Goal: Book appointment/travel/reservation

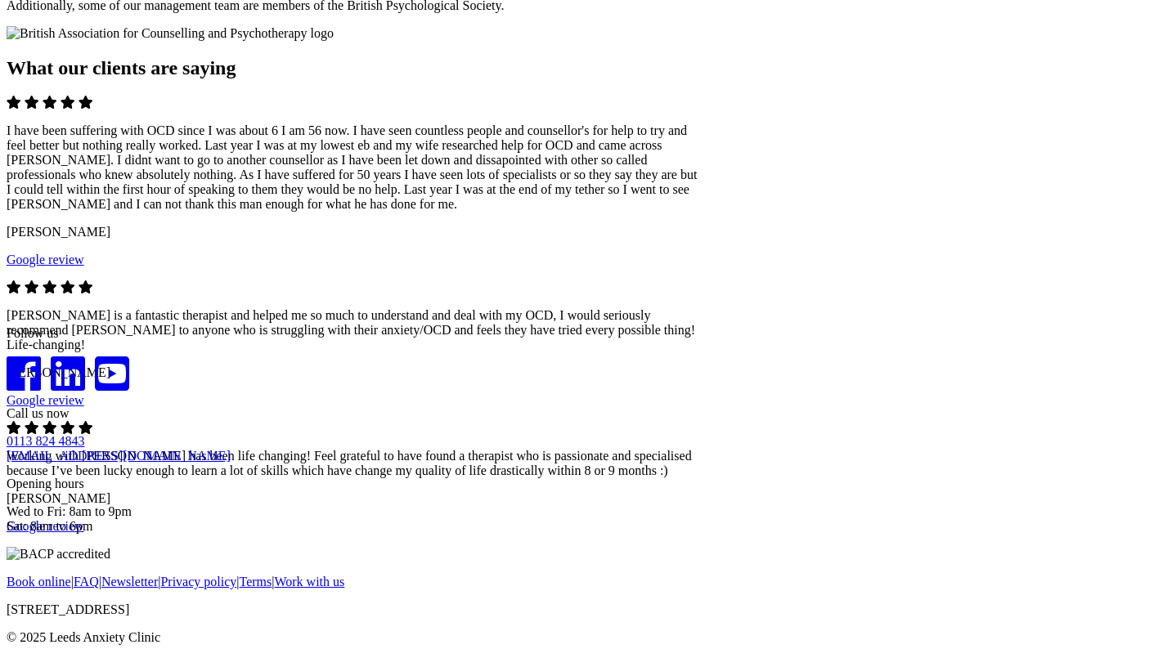
scroll to position [2331, 0]
click at [7, 313] on span "Go to slide 2" at bounding box center [7, 313] width 0 height 0
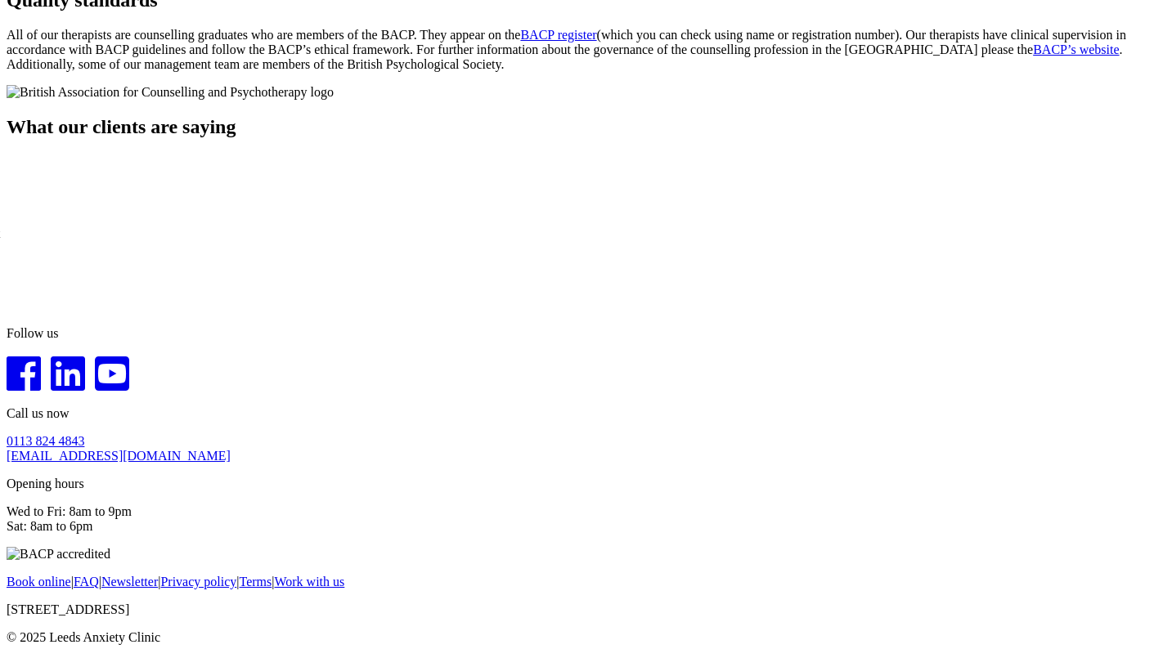
click at [7, 313] on span "Go to slide 3" at bounding box center [7, 313] width 0 height 0
click at [7, 313] on span "Go to slide 1" at bounding box center [7, 313] width 0 height 0
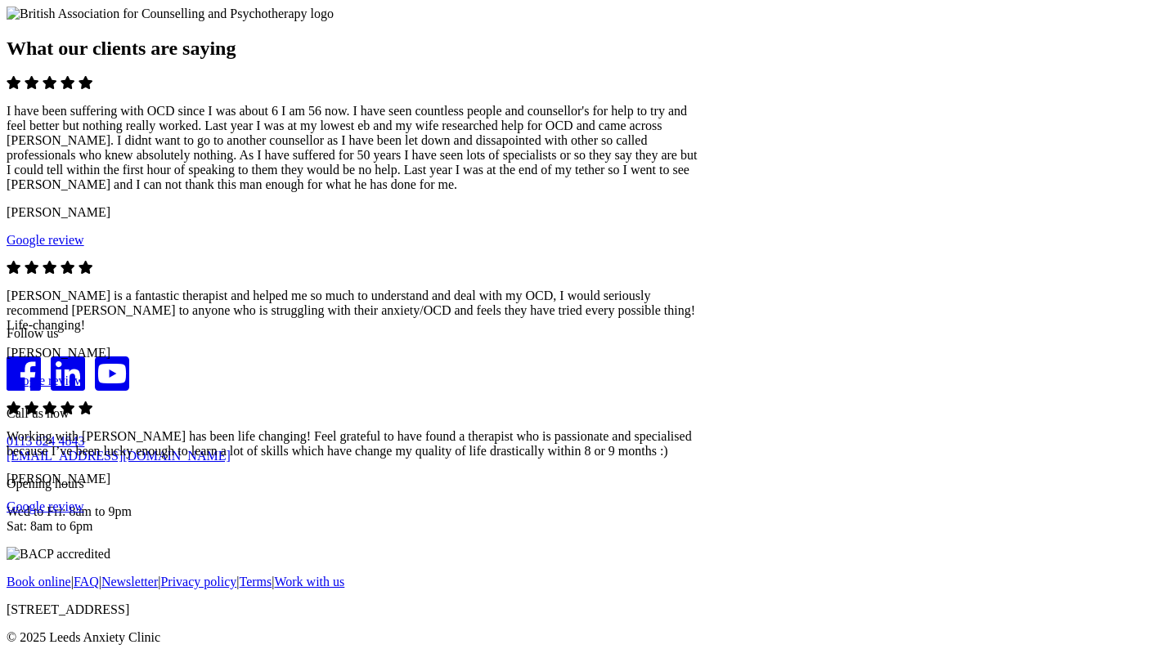
scroll to position [1792, 0]
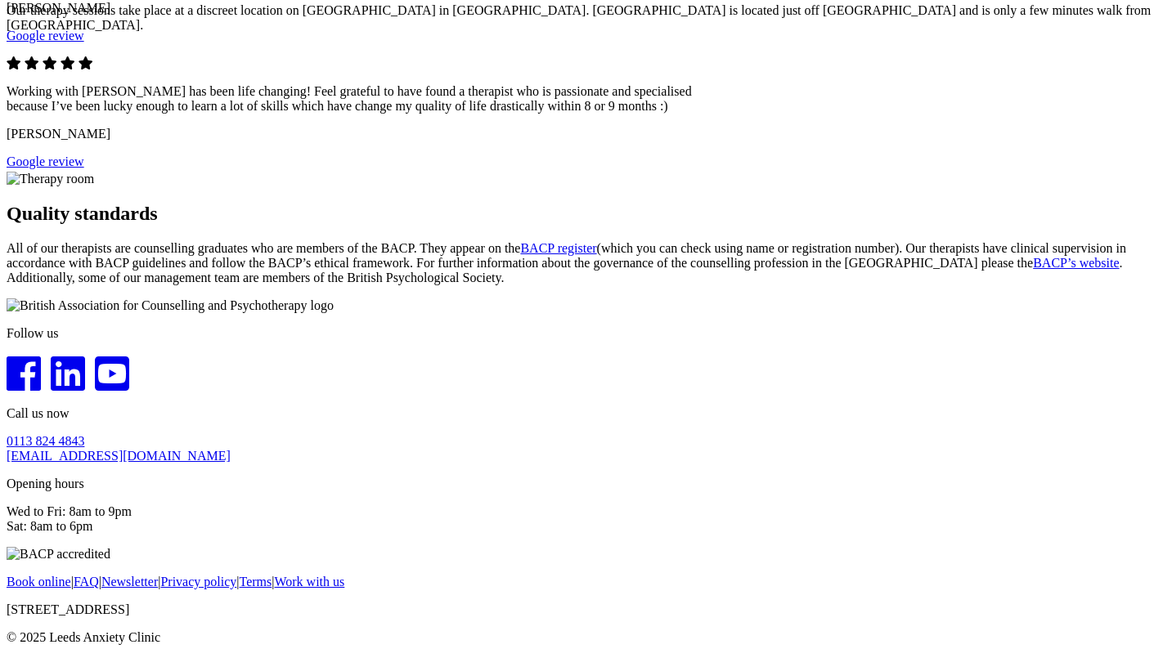
scroll to position [1690, 0]
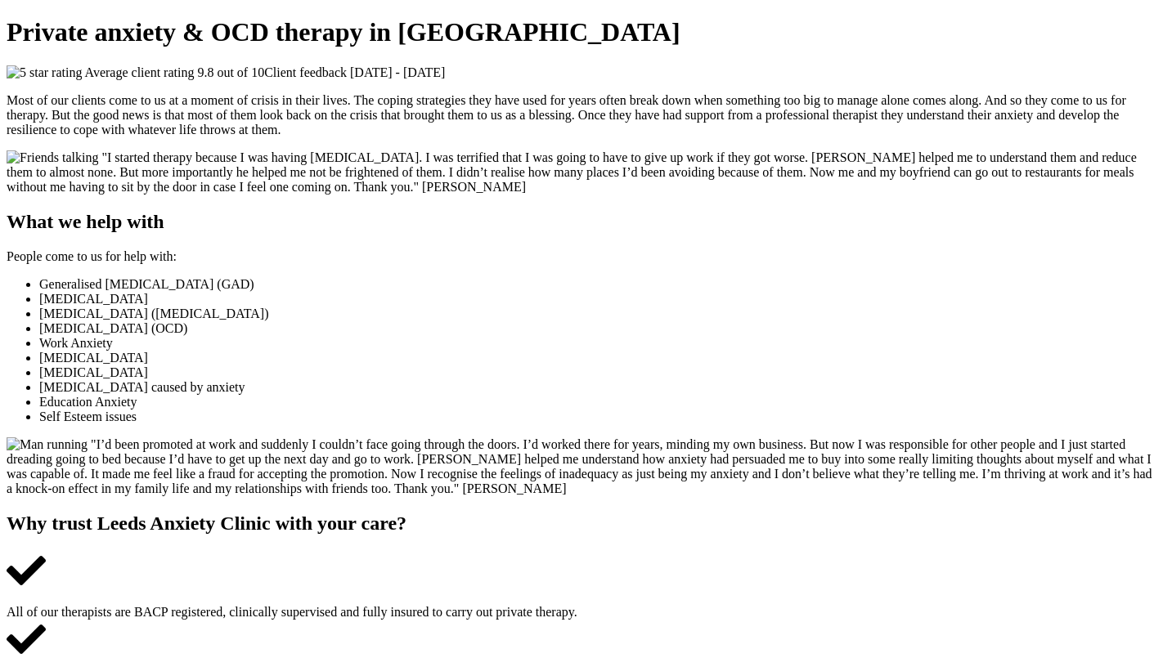
scroll to position [0, 0]
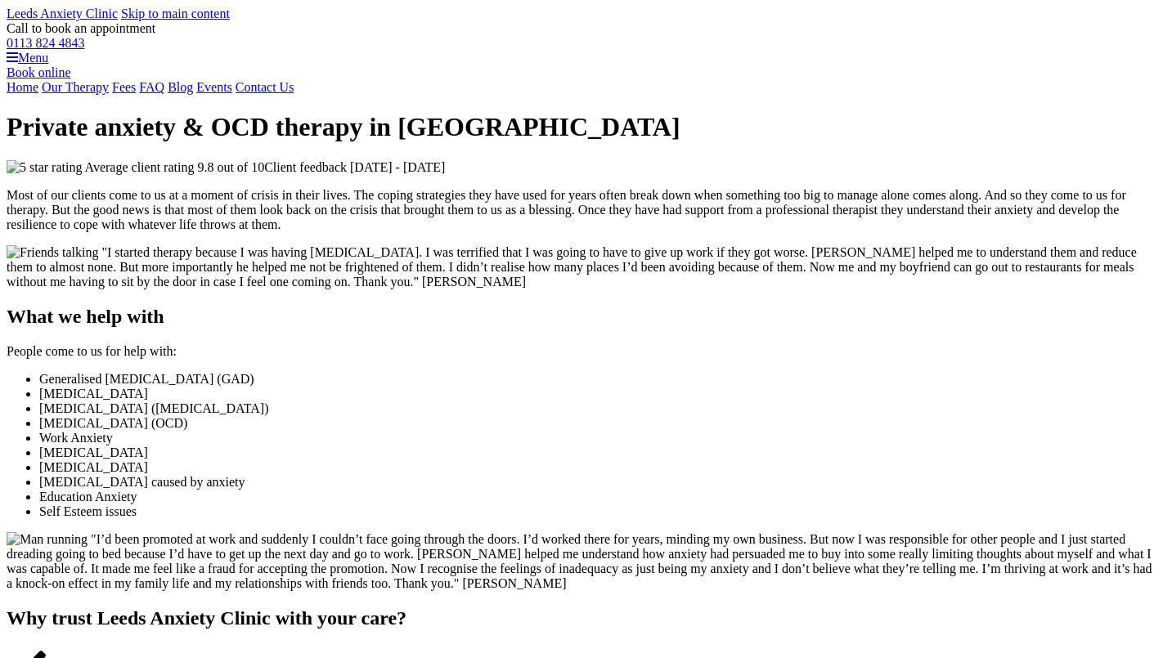
click at [71, 79] on link "Book online" at bounding box center [39, 72] width 65 height 14
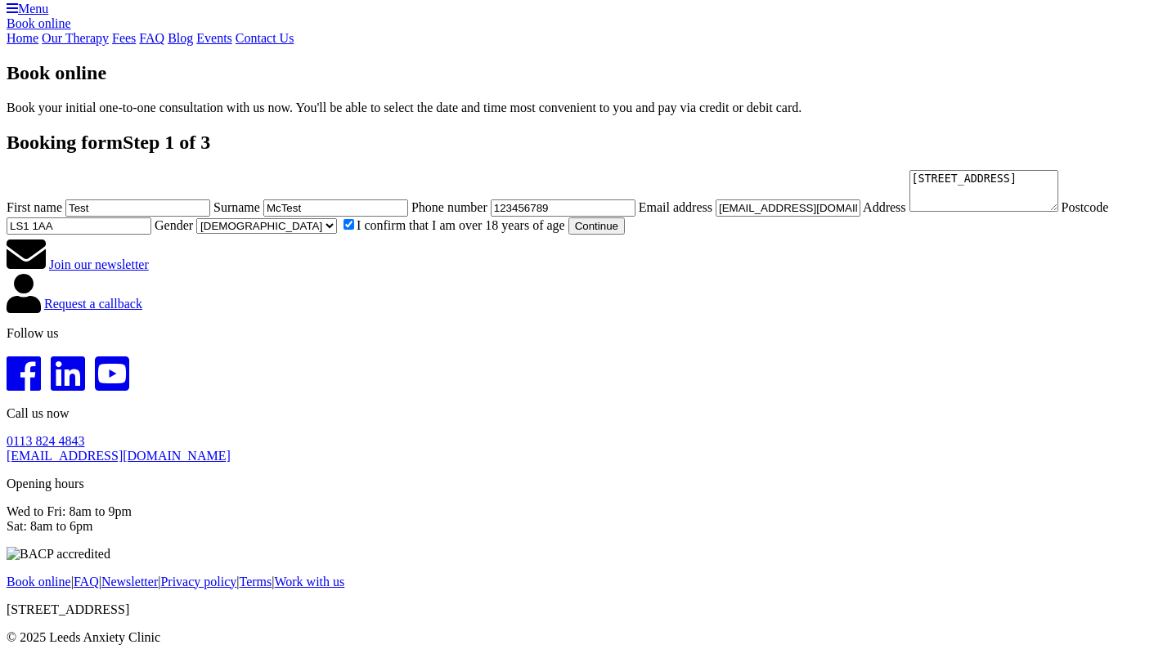
scroll to position [698, 0]
click at [568, 235] on button "Continue" at bounding box center [596, 225] width 56 height 17
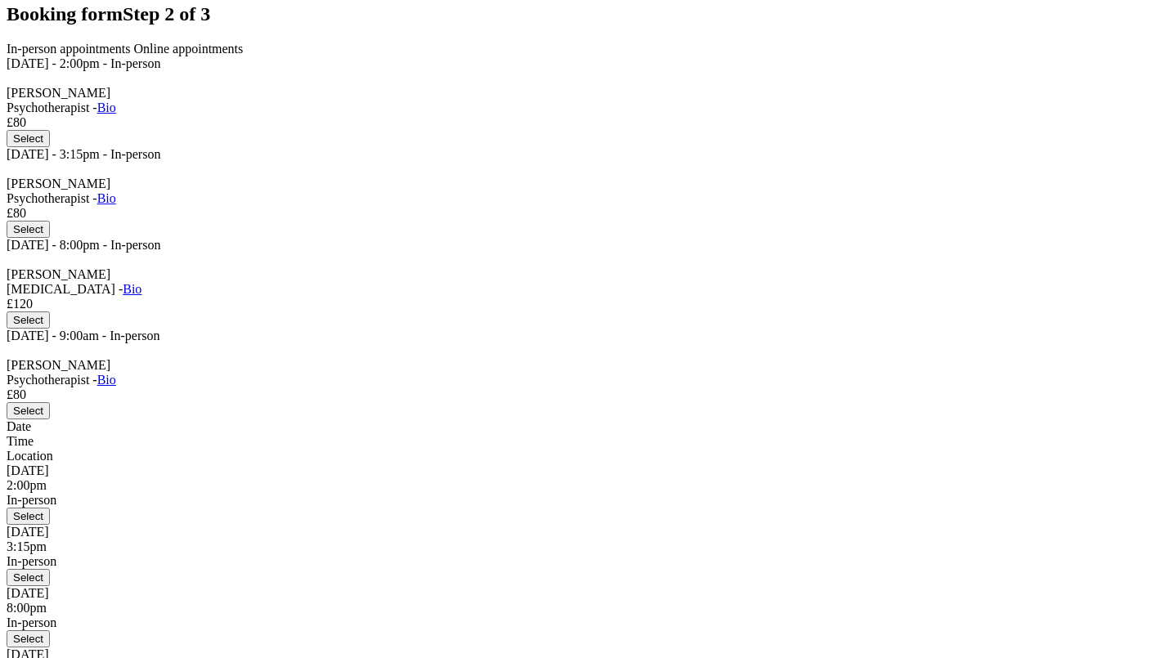
scroll to position [179, 0]
